Goal: Task Accomplishment & Management: Complete application form

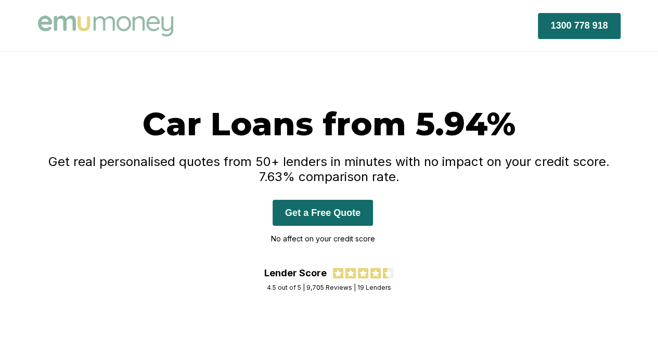
click at [319, 212] on button "Get a Free Quote" at bounding box center [322, 213] width 100 height 26
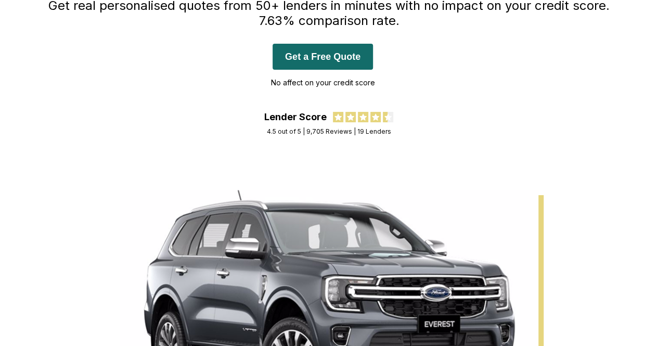
scroll to position [260, 0]
